Goal: Information Seeking & Learning: Learn about a topic

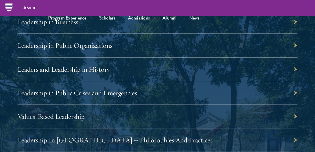
scroll to position [934, 0]
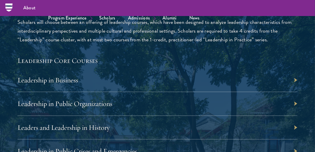
click at [95, 87] on div "Leadership in Business" at bounding box center [158, 81] width 280 height 24
drag, startPoint x: 92, startPoint y: 81, endPoint x: 205, endPoint y: 82, distance: 113.0
click at [92, 81] on div "Leadership in Business" at bounding box center [158, 81] width 280 height 24
click at [295, 79] on div "Leadership in Business" at bounding box center [158, 81] width 280 height 24
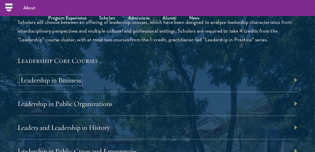
click at [65, 83] on link "Leadership in Business" at bounding box center [50, 80] width 61 height 9
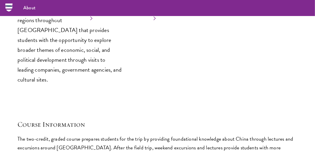
scroll to position [2481, 0]
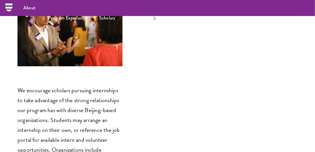
scroll to position [3036, 0]
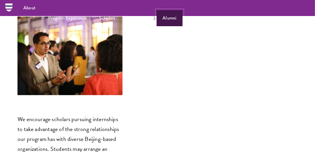
click at [165, 10] on link "Alumni" at bounding box center [170, 18] width 26 height 16
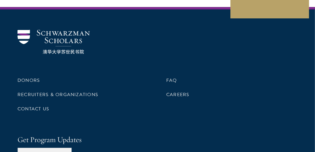
scroll to position [701, 0]
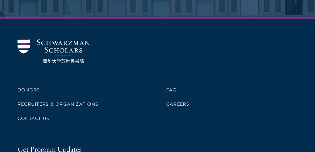
scroll to position [2530, 0]
